Goal: Information Seeking & Learning: Check status

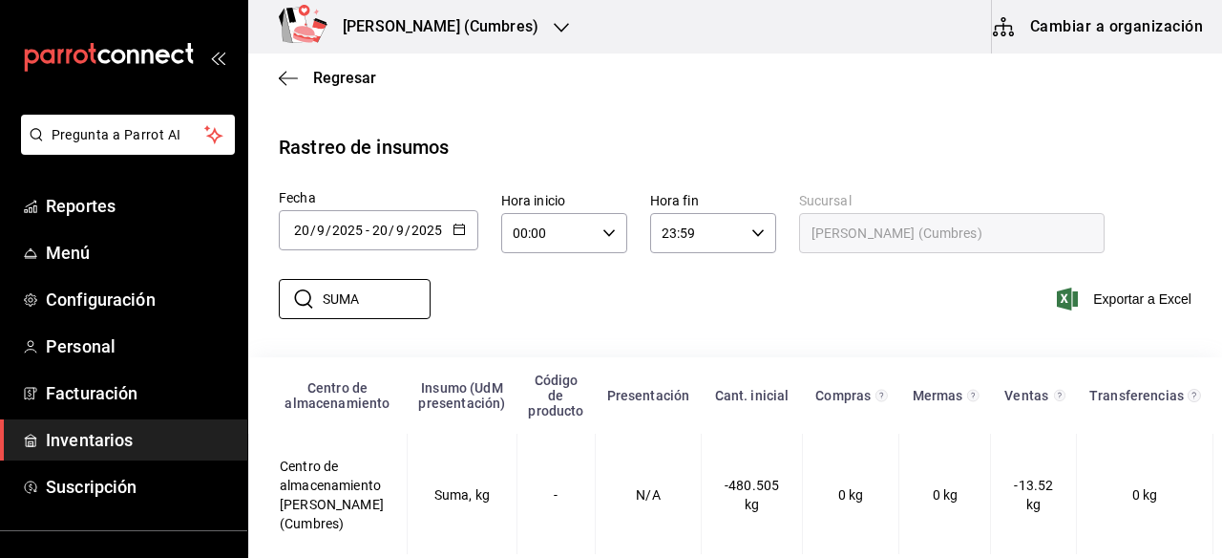
scroll to position [24, 0]
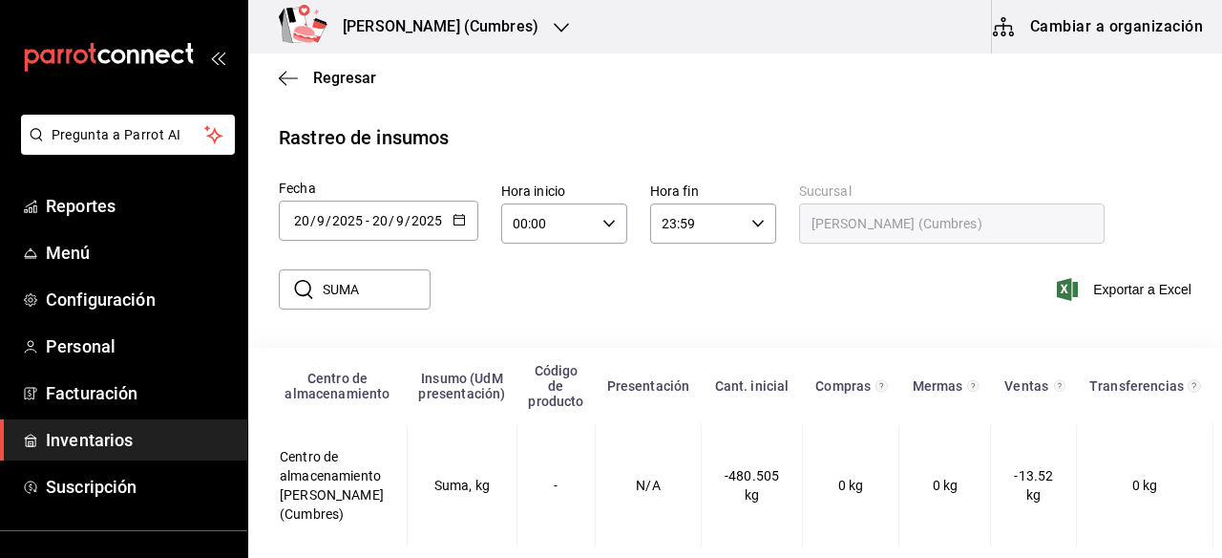
click at [516, 30] on div "[PERSON_NAME] (Cumbres)" at bounding box center [420, 26] width 313 height 53
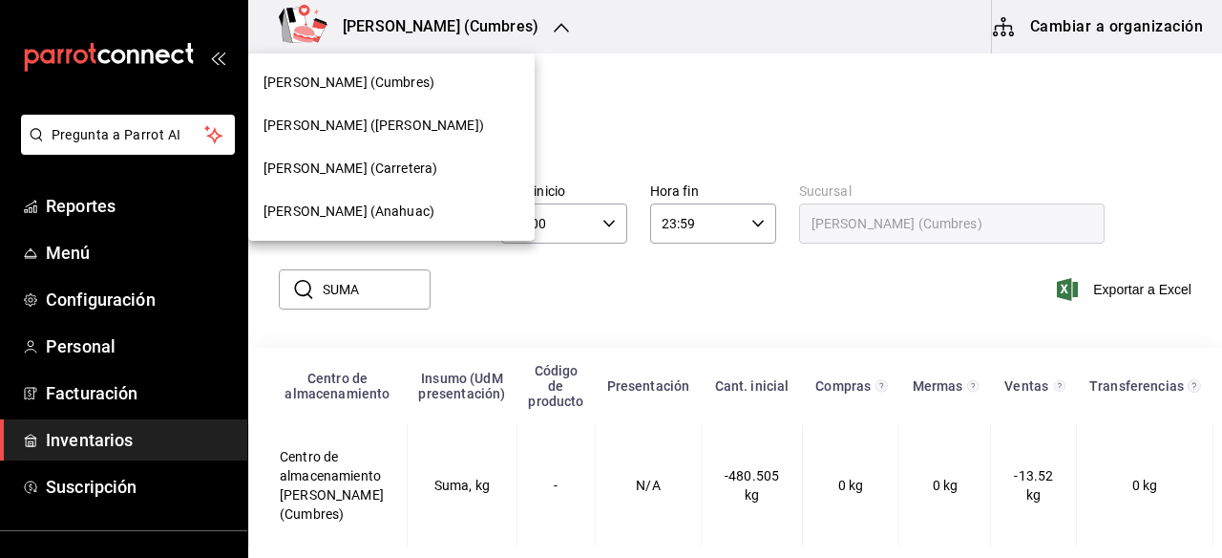
click at [375, 212] on span "[PERSON_NAME] (Anahuac)" at bounding box center [349, 212] width 171 height 20
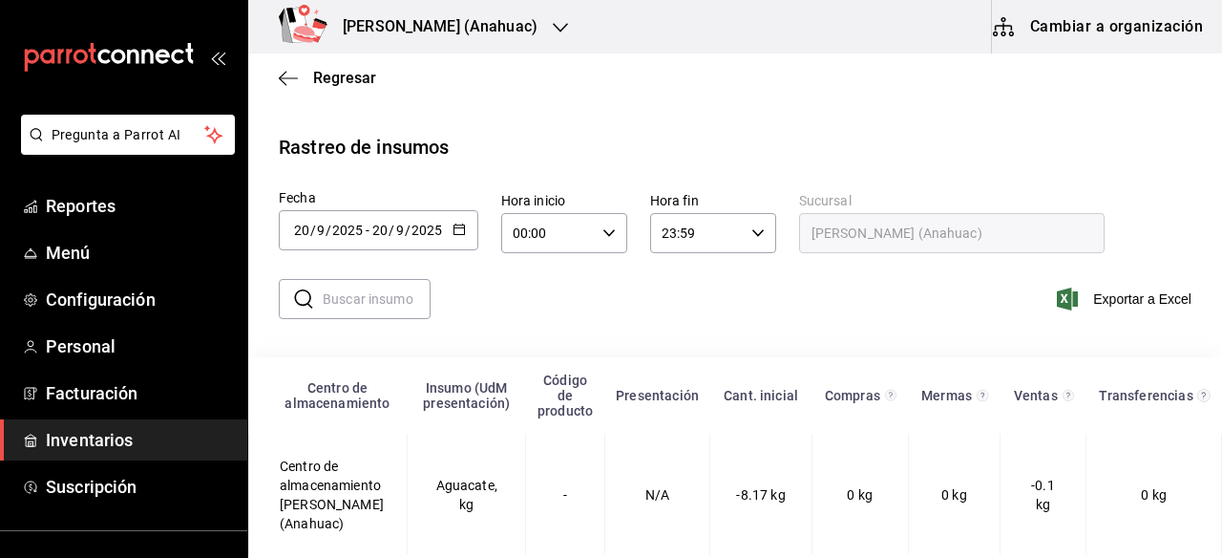
click at [351, 299] on input "text" at bounding box center [377, 299] width 108 height 38
type input "SUMA"
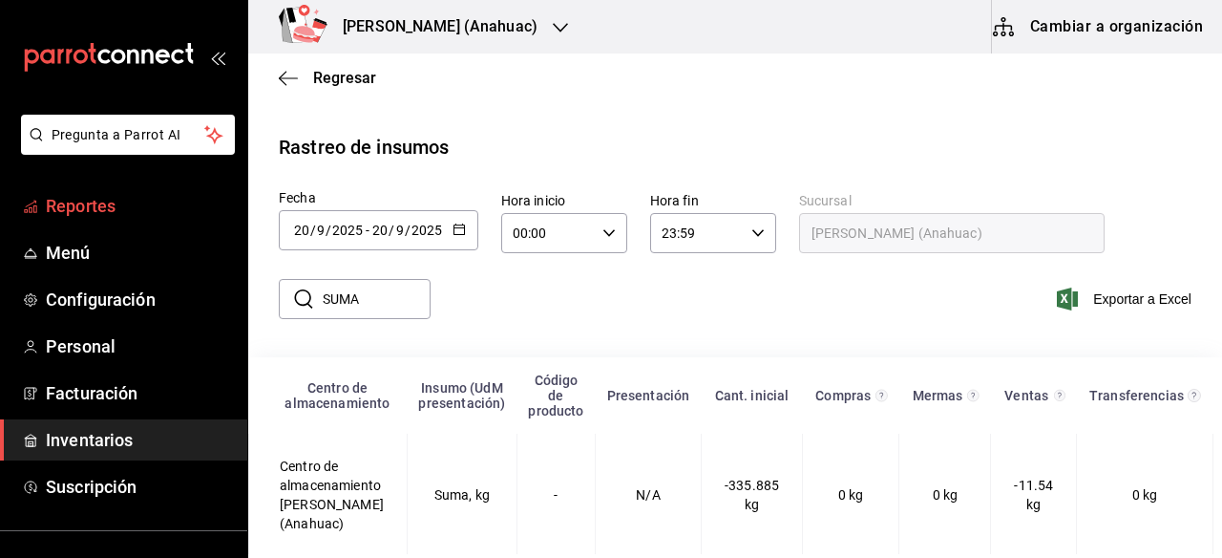
click at [114, 196] on span "Reportes" at bounding box center [139, 206] width 186 height 26
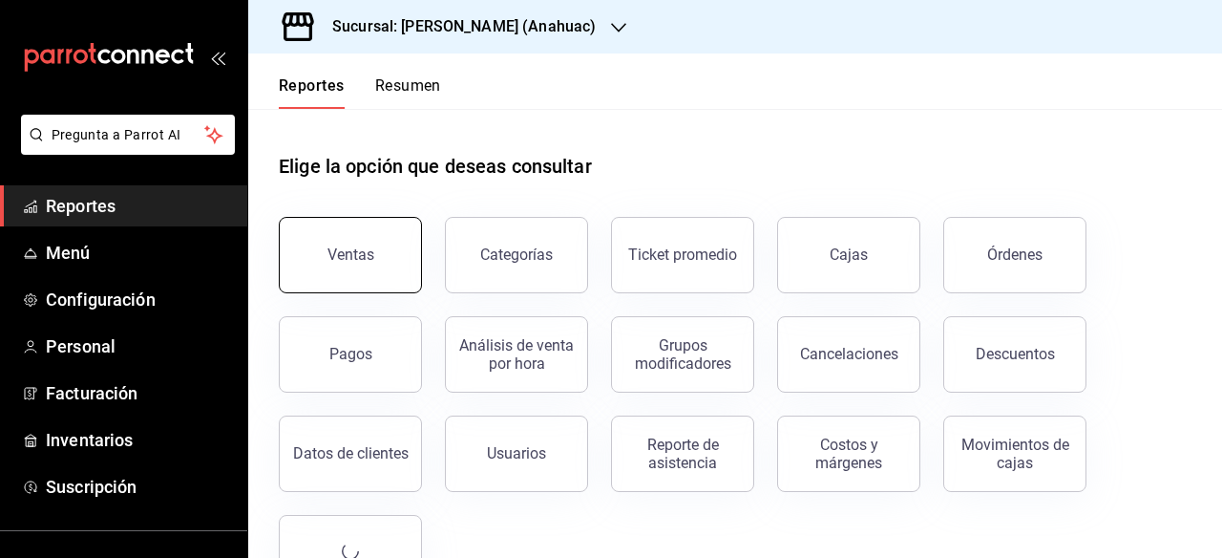
click at [349, 250] on div "Ventas" at bounding box center [351, 254] width 47 height 18
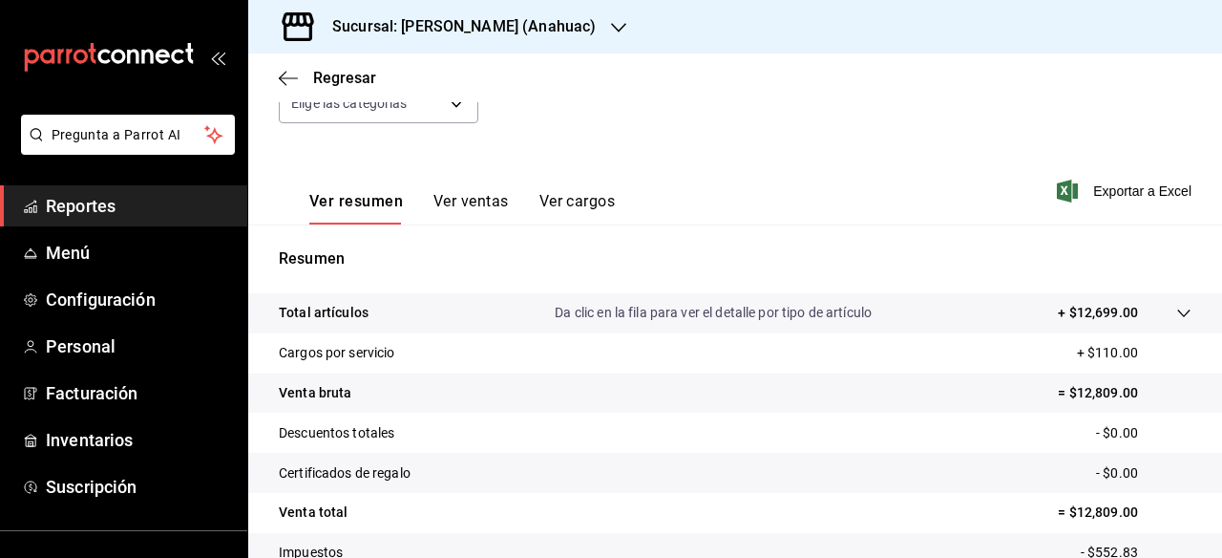
scroll to position [262, 0]
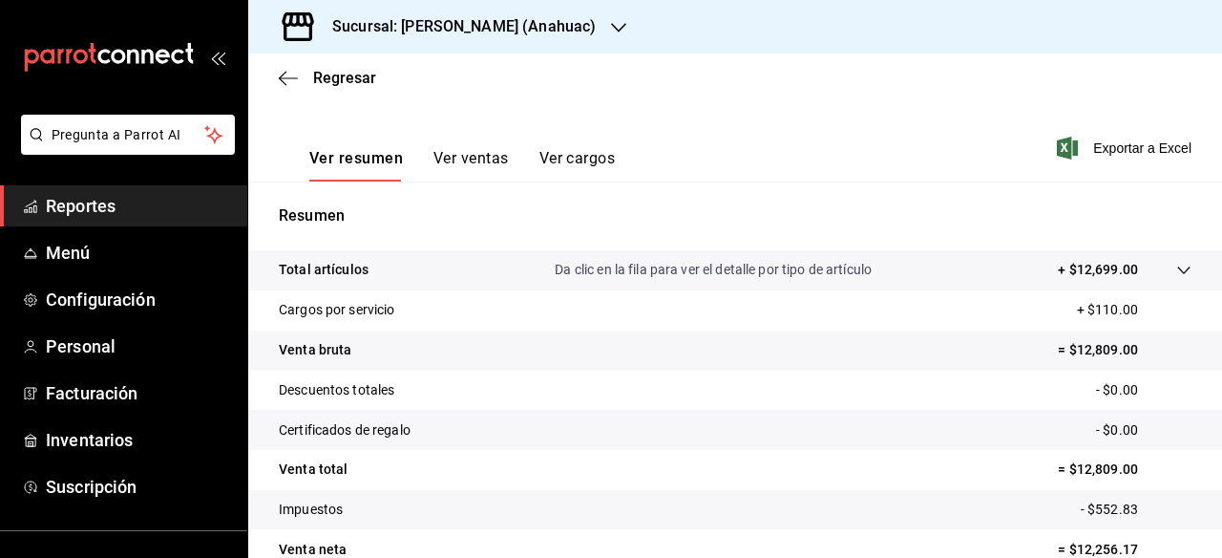
click at [611, 21] on icon "button" at bounding box center [618, 27] width 15 height 15
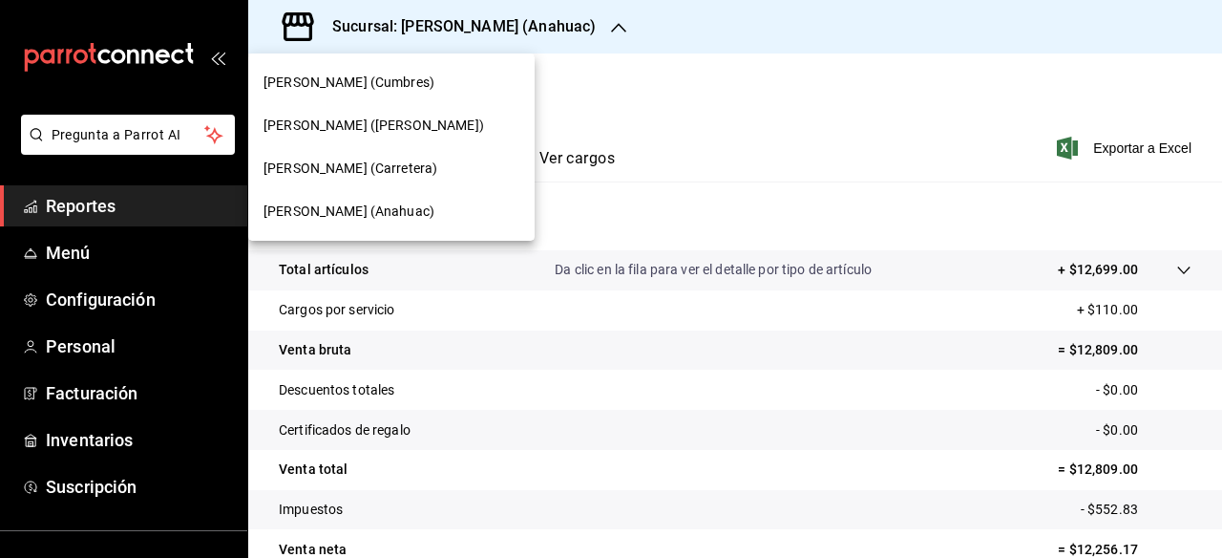
click at [395, 82] on span "[PERSON_NAME] (Cumbres)" at bounding box center [349, 83] width 171 height 20
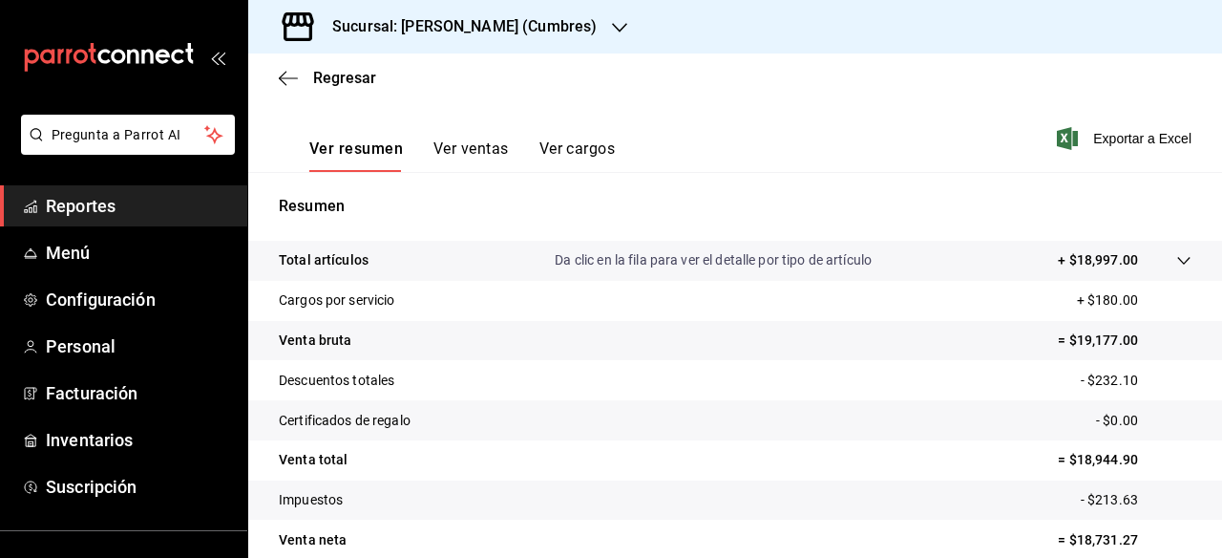
scroll to position [307, 0]
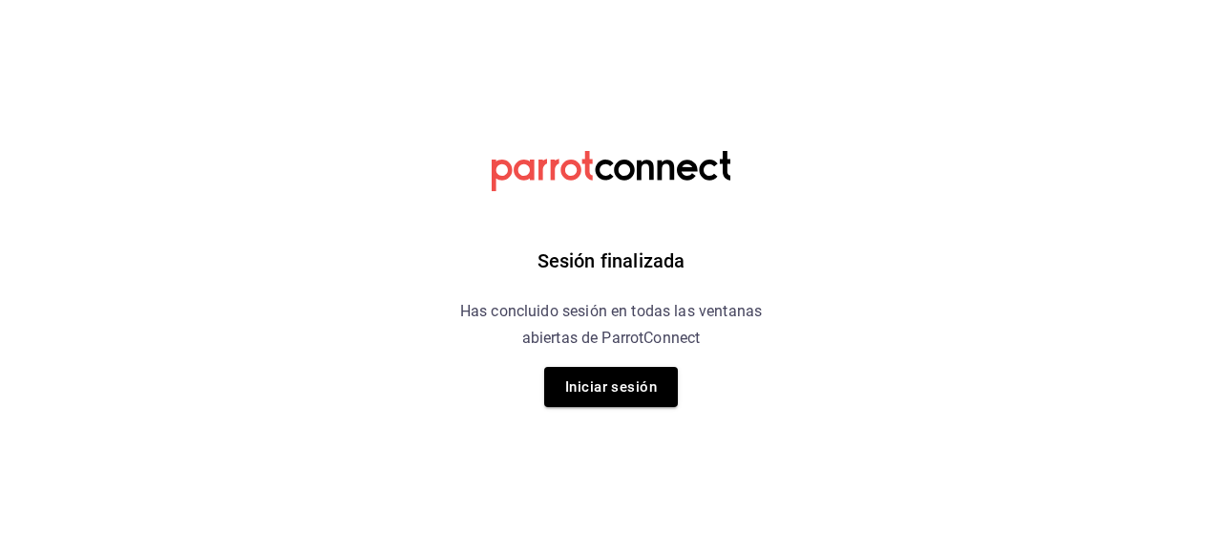
click at [588, 390] on button "Iniciar sesión" at bounding box center [611, 387] width 134 height 40
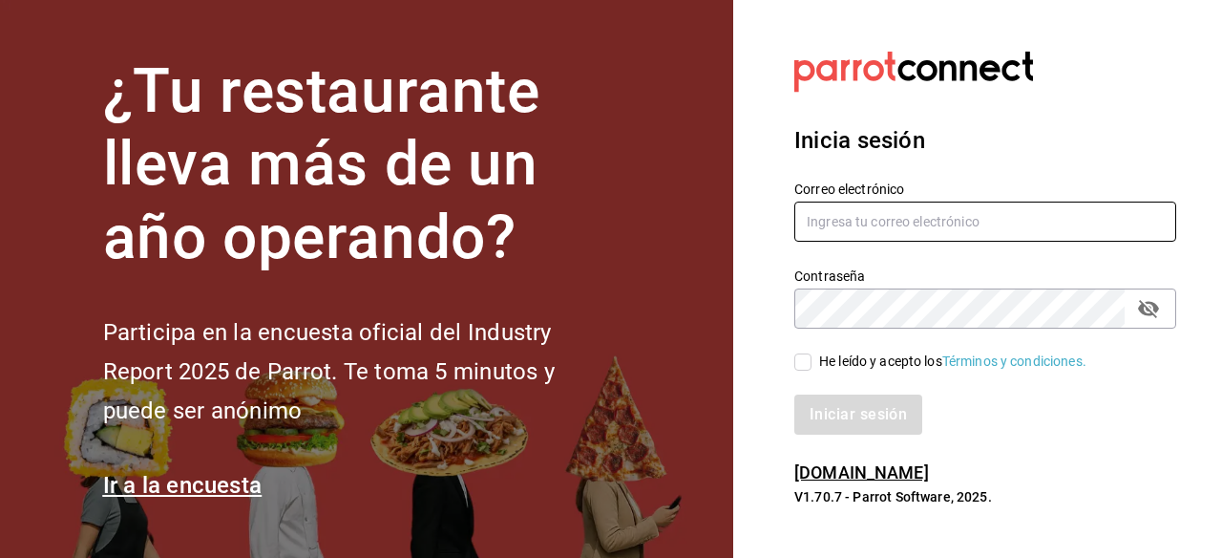
type input "[EMAIL_ADDRESS][DOMAIN_NAME]"
click at [805, 362] on input "He leído y acepto los Términos y condiciones." at bounding box center [803, 361] width 17 height 17
checkbox input "true"
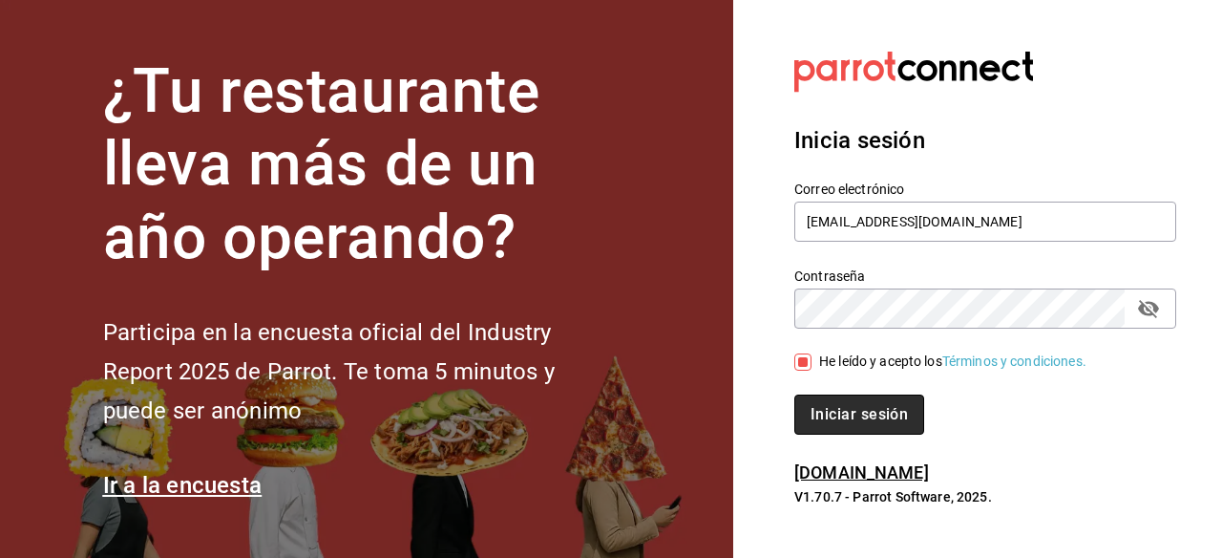
click at [823, 413] on button "Iniciar sesión" at bounding box center [860, 414] width 130 height 40
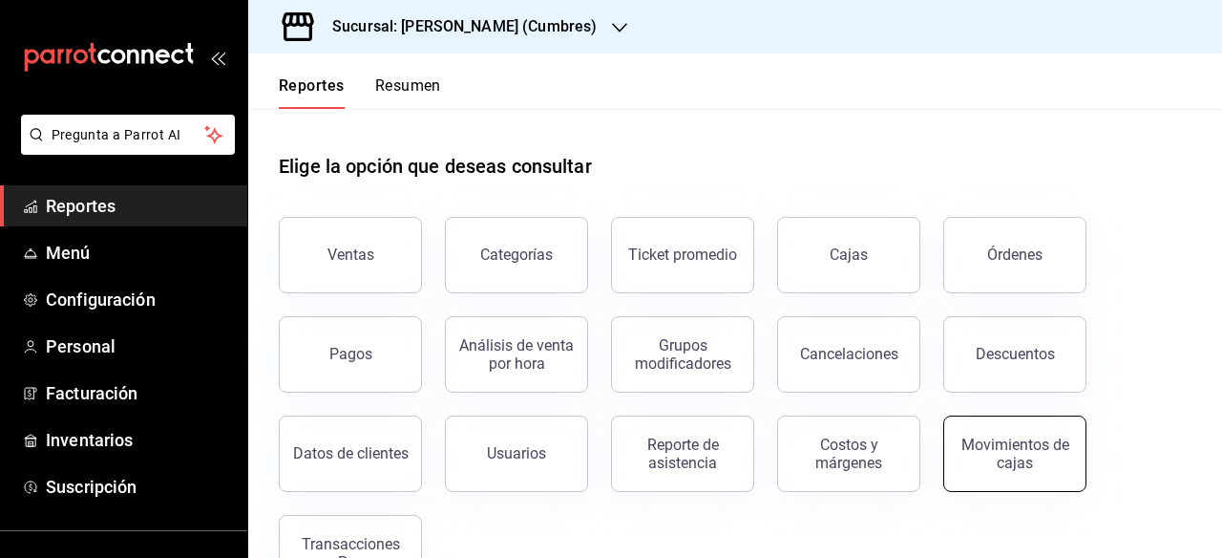
click at [1038, 448] on div "Movimientos de cajas" at bounding box center [1015, 454] width 118 height 36
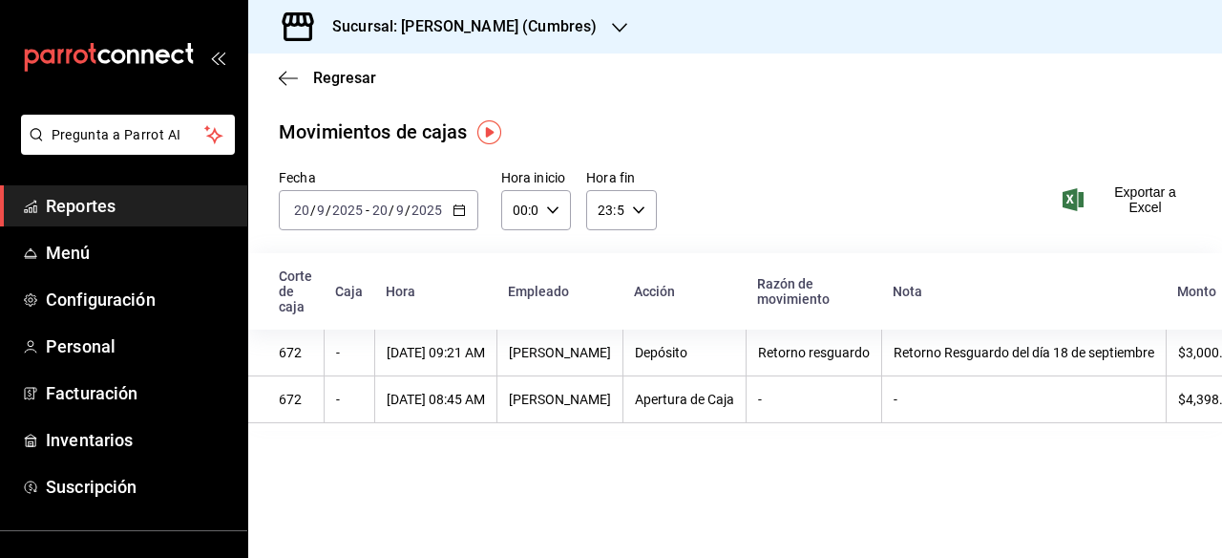
click at [457, 203] on icon "button" at bounding box center [459, 209] width 13 height 13
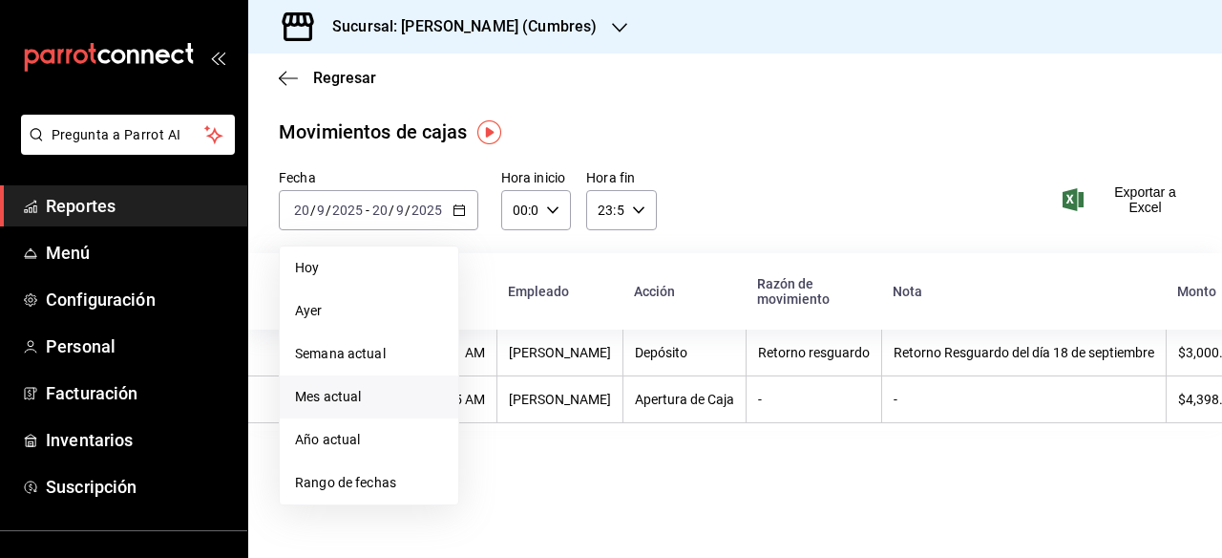
click at [343, 400] on span "Mes actual" at bounding box center [369, 397] width 148 height 20
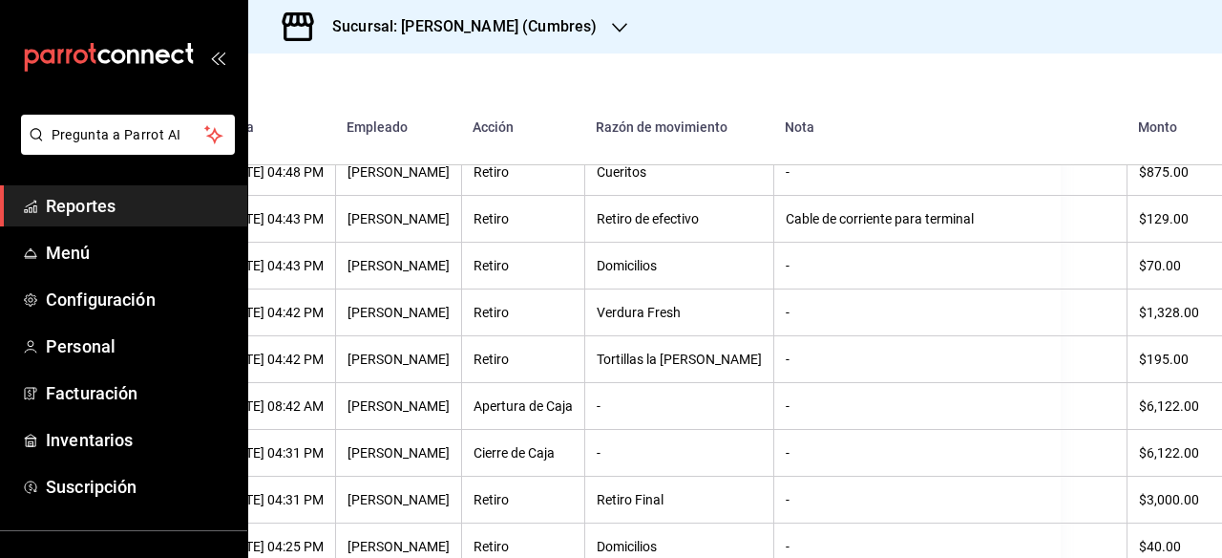
scroll to position [357, 161]
drag, startPoint x: 624, startPoint y: 498, endPoint x: 700, endPoint y: 506, distance: 76.9
click at [700, 506] on th "Retiro Final" at bounding box center [679, 499] width 189 height 47
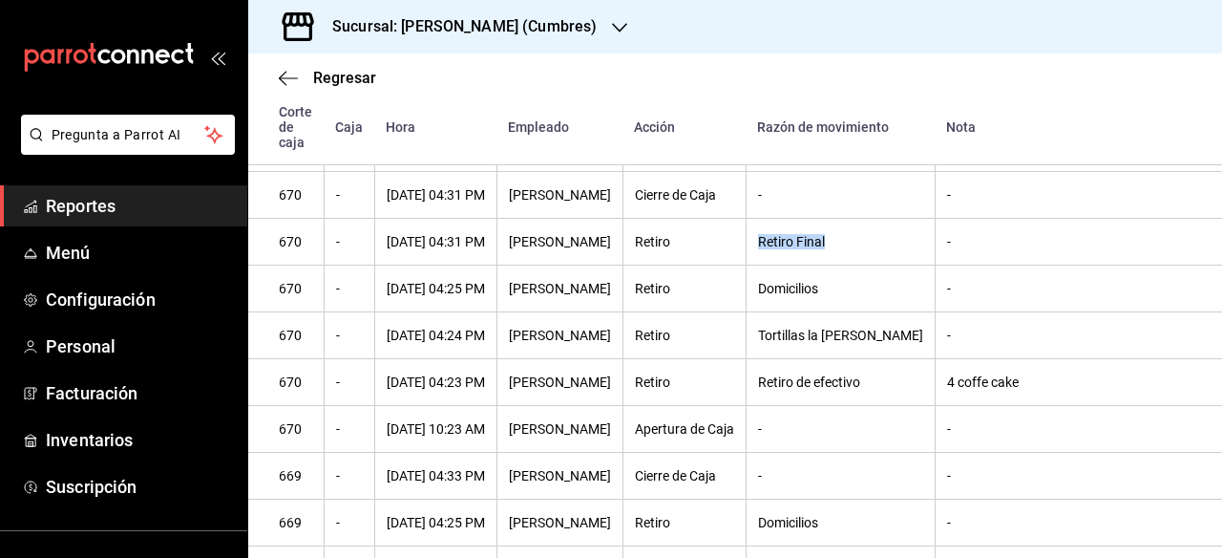
scroll to position [611, 0]
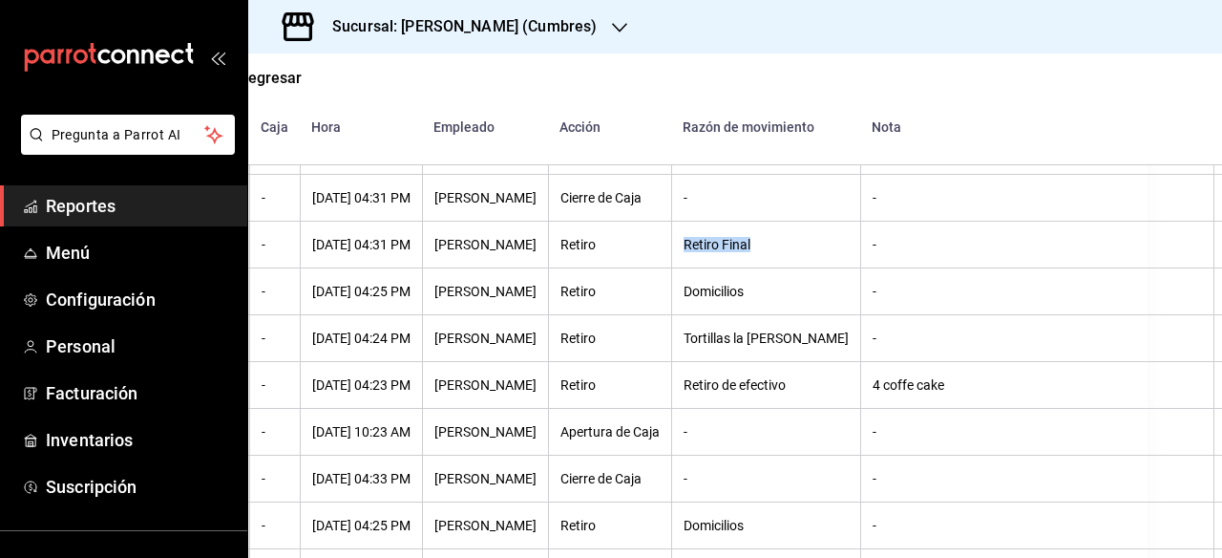
scroll to position [611, 76]
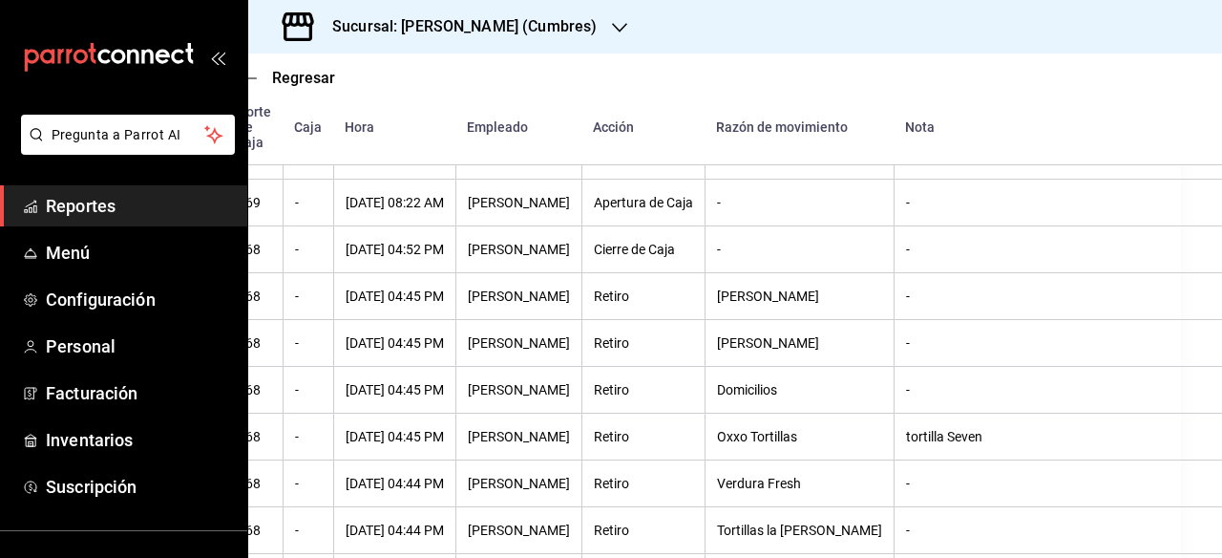
scroll to position [1028, 0]
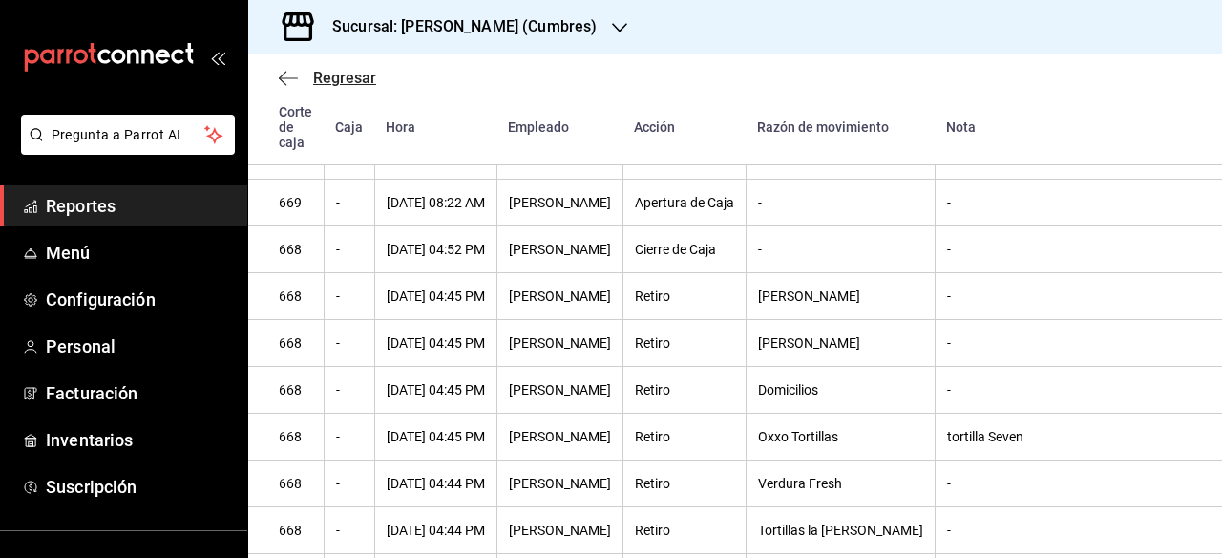
click at [286, 78] on icon "button" at bounding box center [288, 78] width 19 height 17
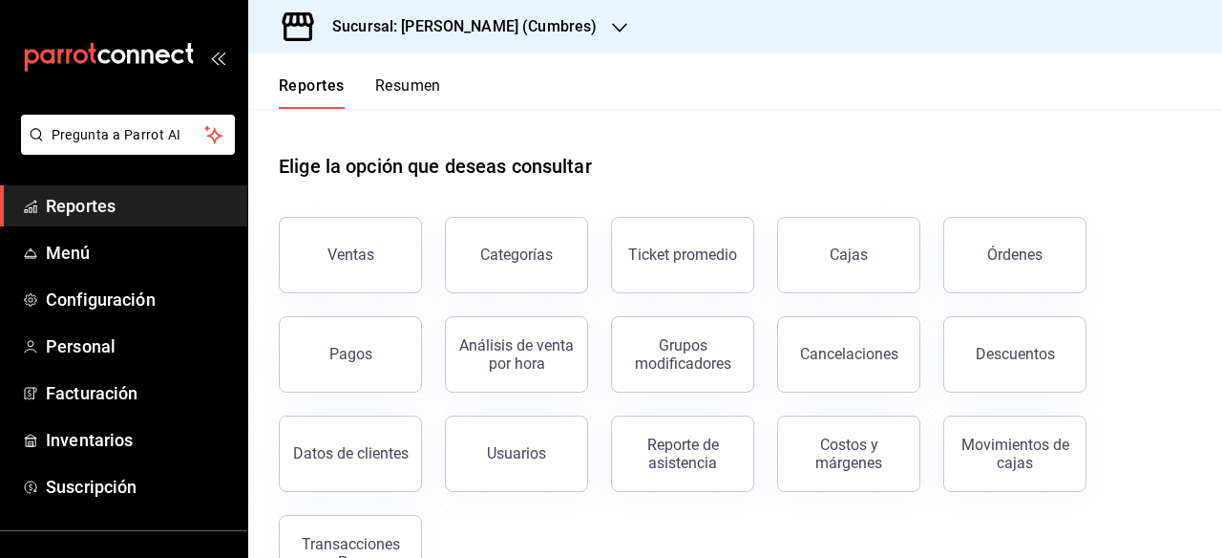
scroll to position [64, 0]
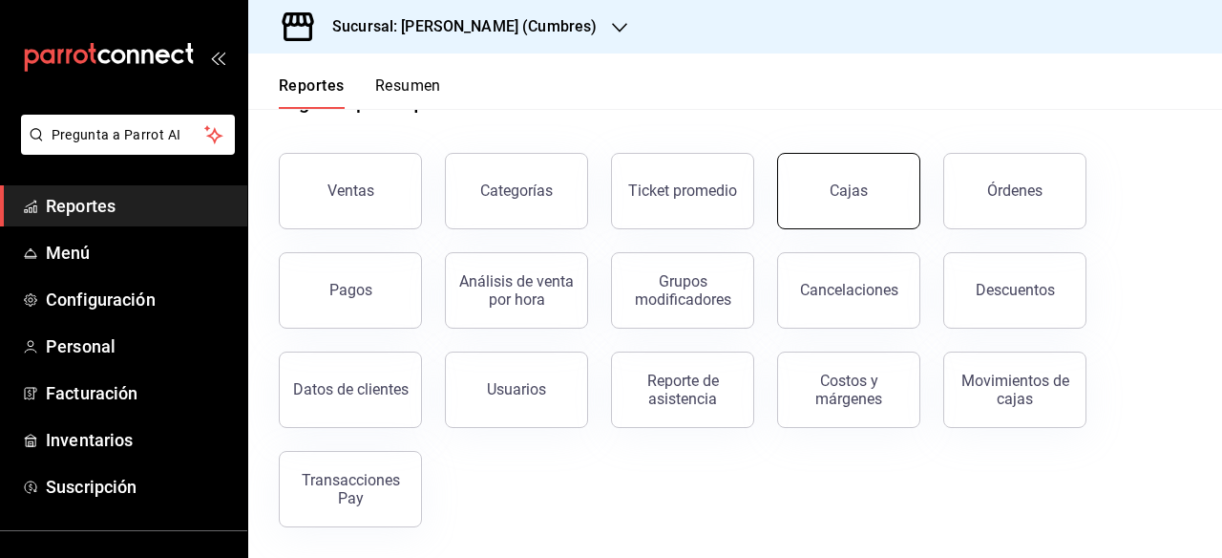
click at [855, 203] on link "Cajas" at bounding box center [848, 191] width 143 height 76
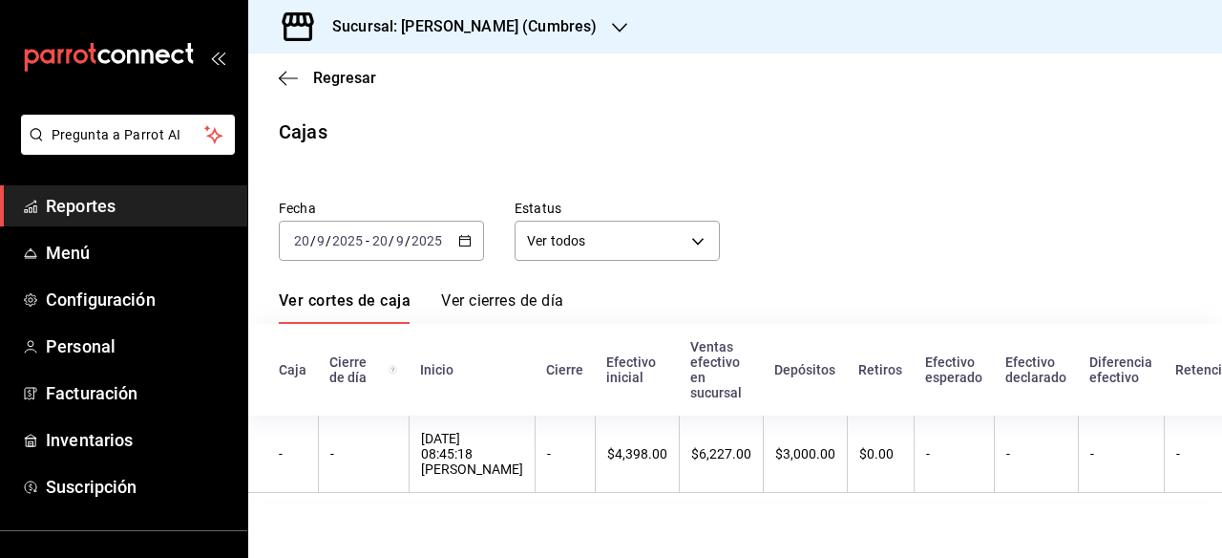
click at [612, 20] on icon "button" at bounding box center [619, 27] width 15 height 15
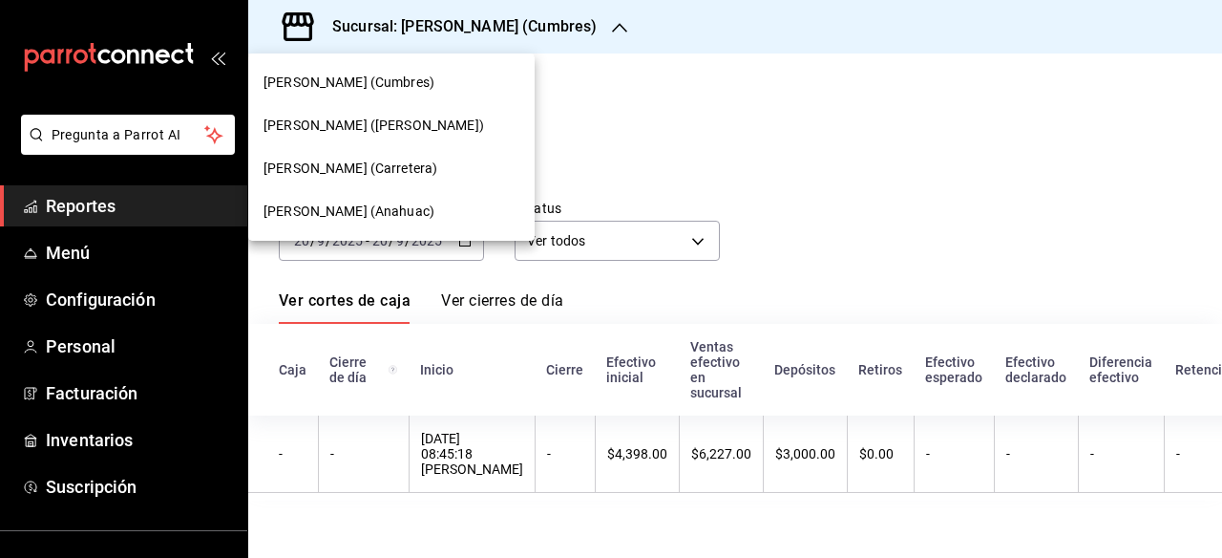
click at [372, 204] on span "[PERSON_NAME] (Anahuac)" at bounding box center [349, 212] width 171 height 20
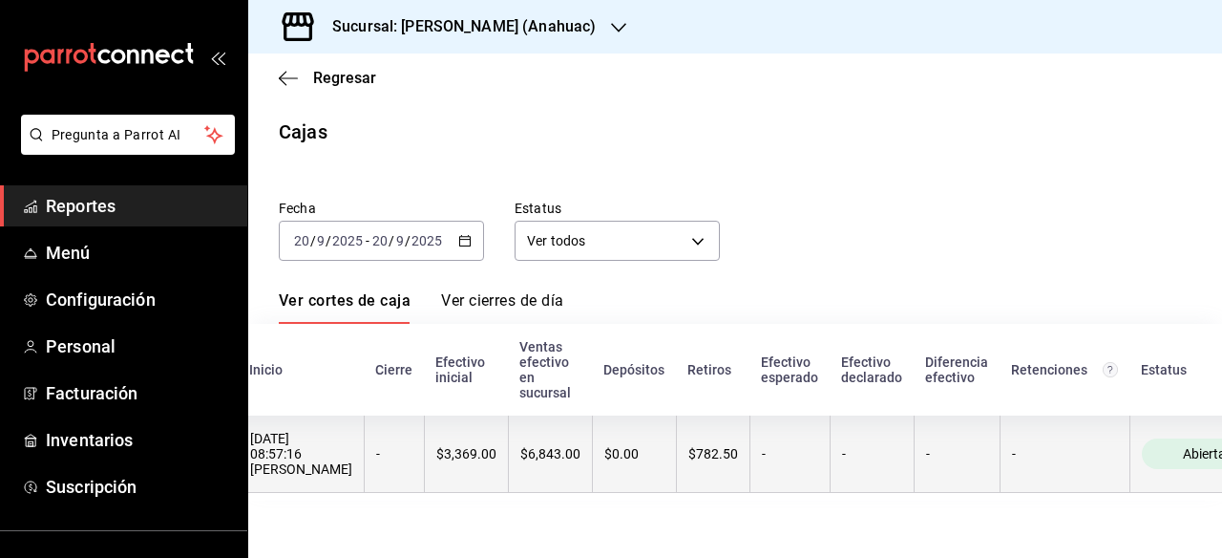
scroll to position [0, 210]
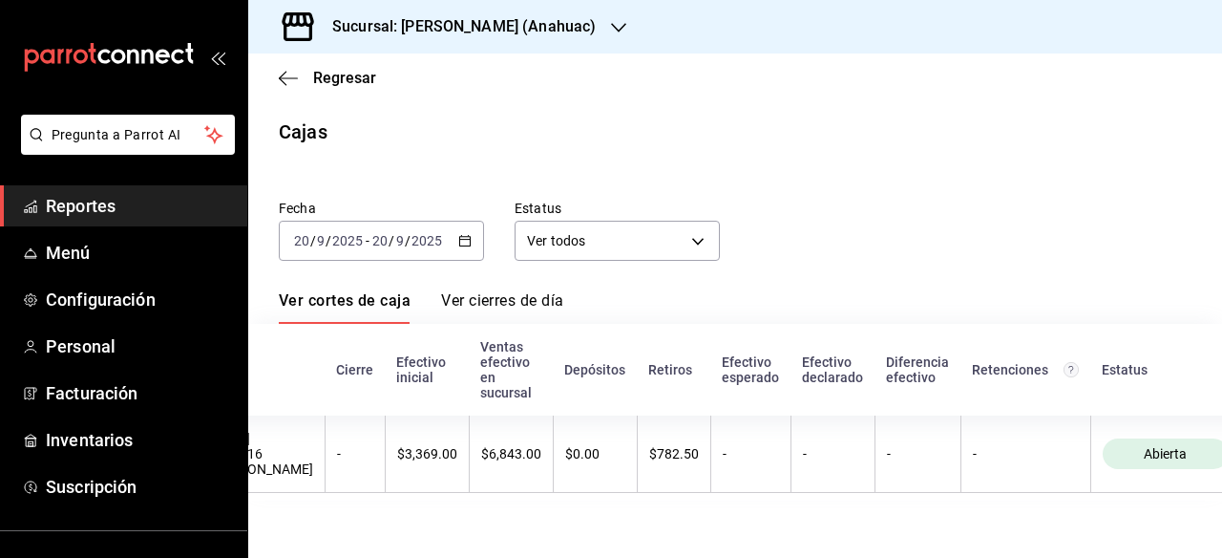
click at [471, 240] on icon "button" at bounding box center [464, 240] width 13 height 13
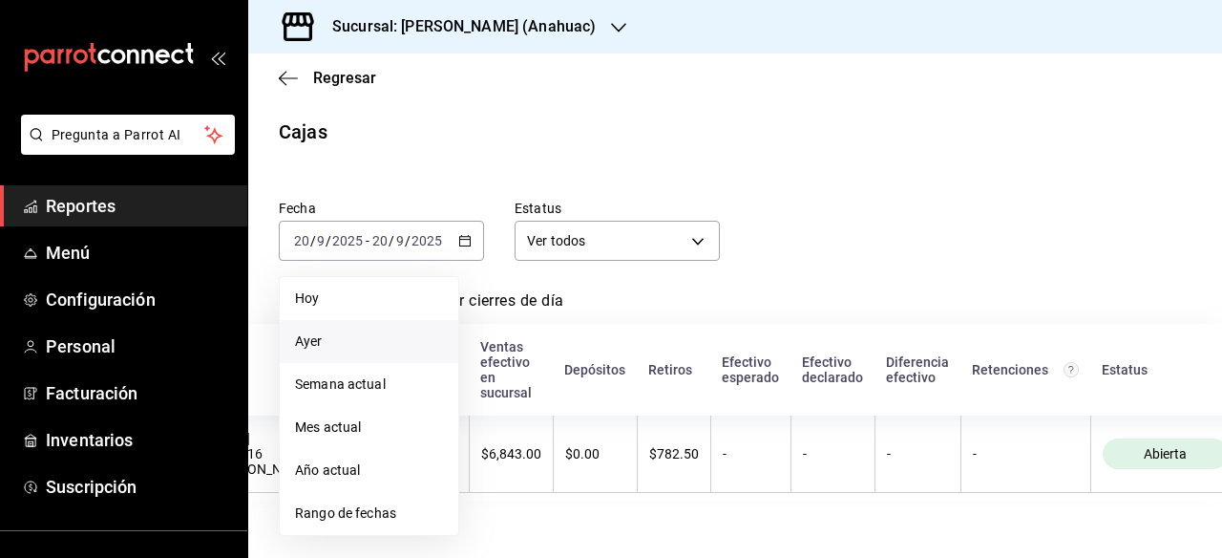
click at [338, 345] on span "Ayer" at bounding box center [369, 341] width 148 height 20
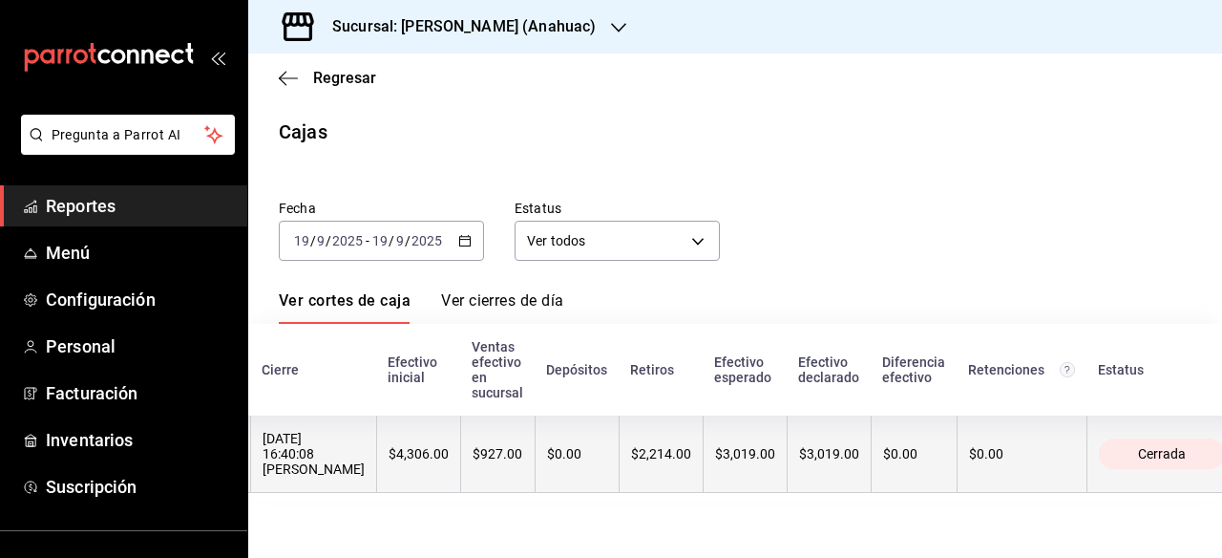
scroll to position [0, 287]
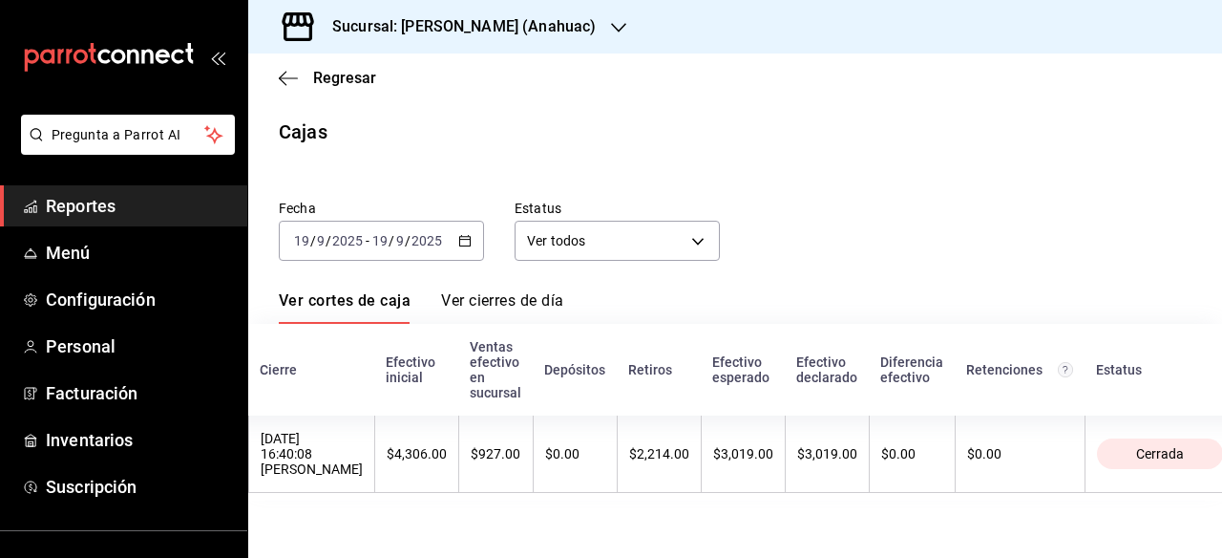
click at [464, 242] on icon "button" at bounding box center [464, 240] width 13 height 13
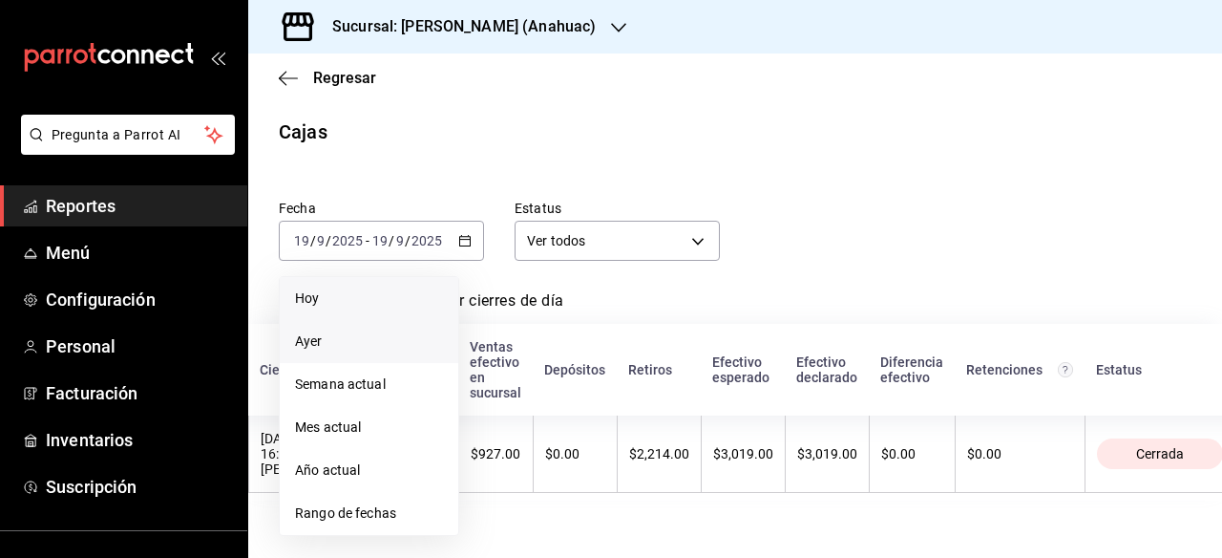
click at [323, 298] on span "Hoy" at bounding box center [369, 298] width 148 height 20
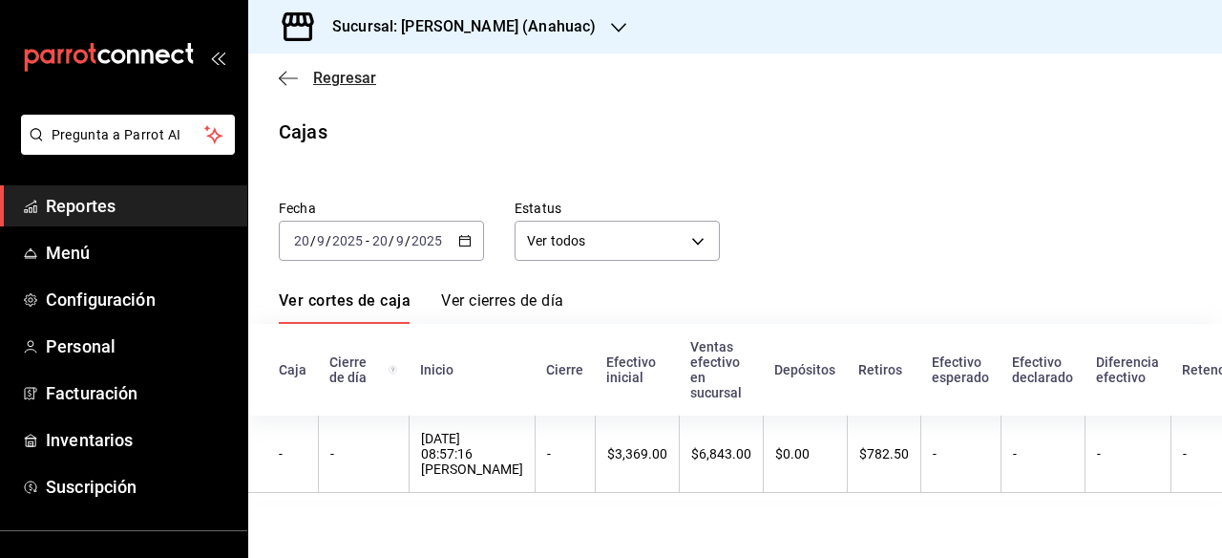
click at [287, 70] on icon "button" at bounding box center [288, 78] width 19 height 17
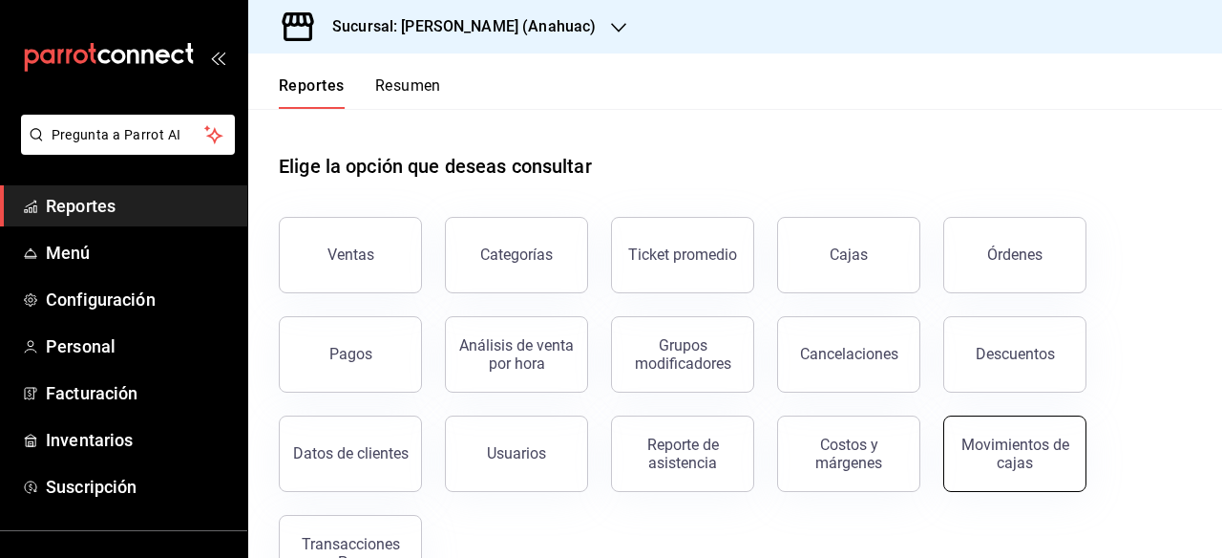
click at [996, 446] on div "Movimientos de cajas" at bounding box center [1015, 454] width 118 height 36
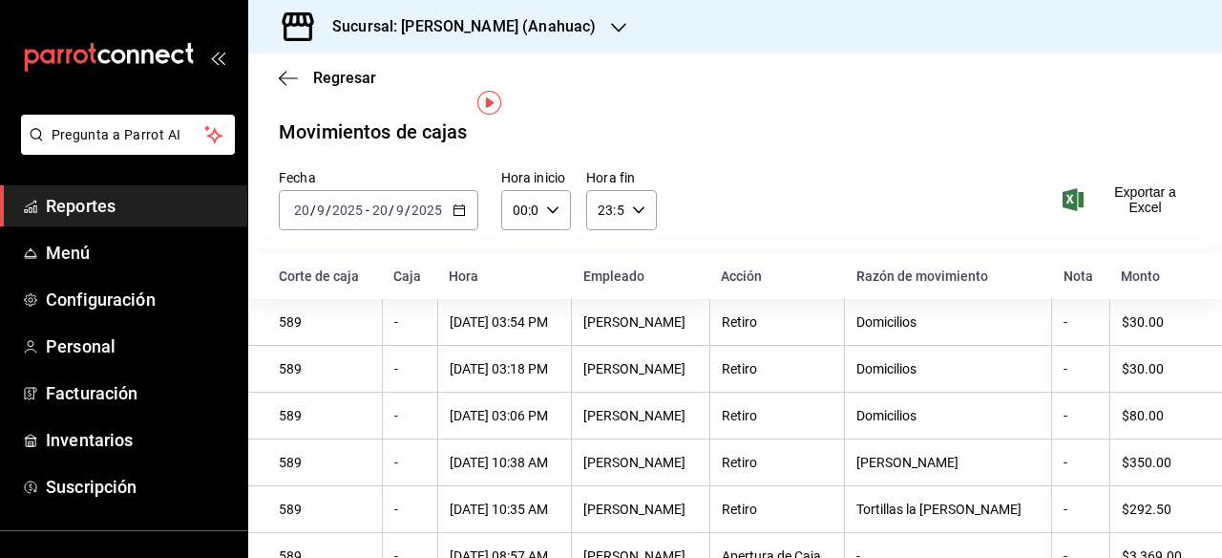
scroll to position [30, 0]
